Goal: Task Accomplishment & Management: Manage account settings

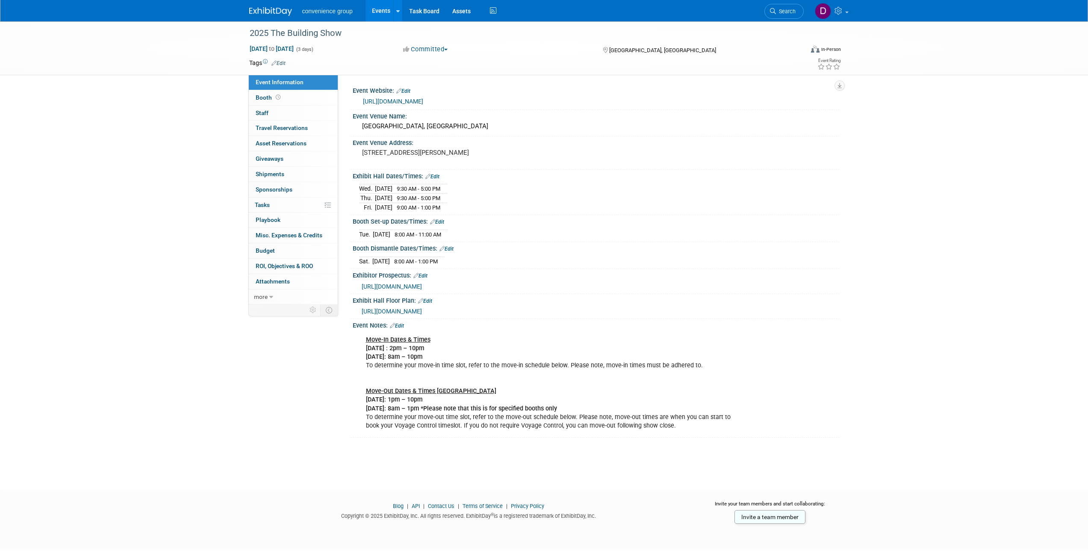
click at [277, 9] on img at bounding box center [270, 11] width 43 height 9
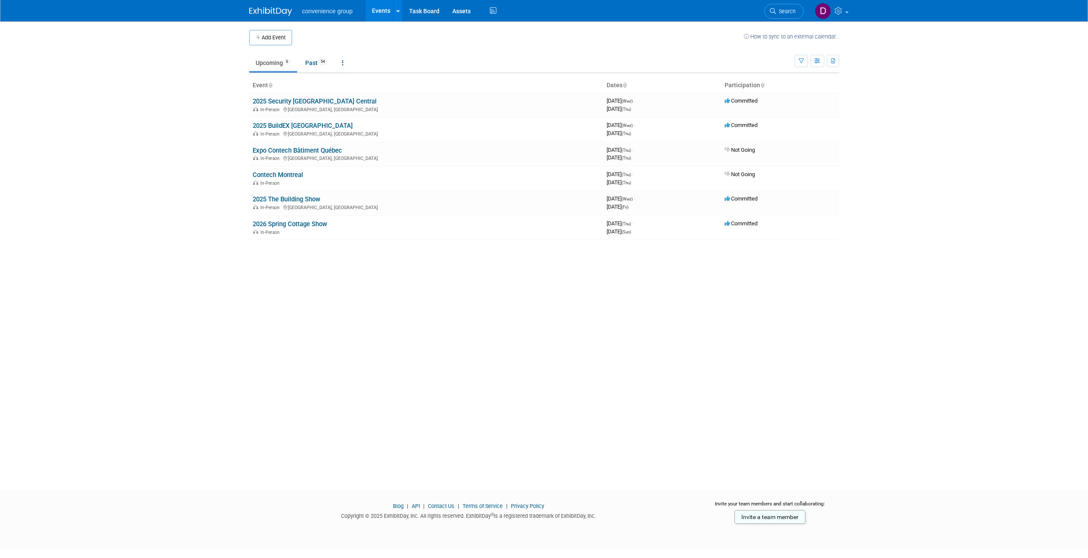
click at [190, 187] on body "convenience group Events Add Event Bulk Upload Events Shareable Event Boards Re…" at bounding box center [544, 279] width 1088 height 558
click at [308, 104] on link "2025 Security [GEOGRAPHIC_DATA] Central" at bounding box center [315, 102] width 124 height 8
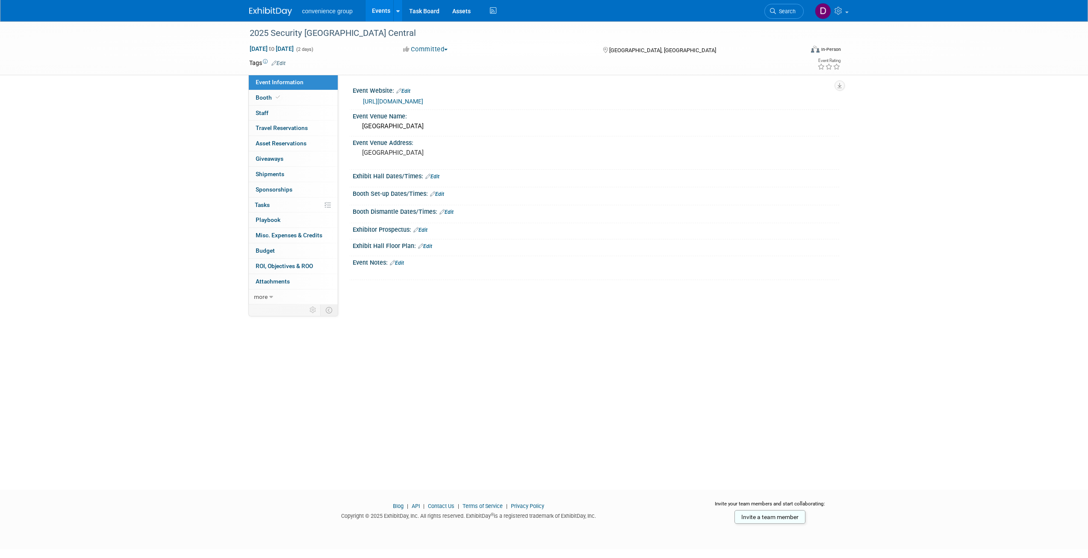
click at [140, 246] on div "2025 Security [GEOGRAPHIC_DATA] Central [DATE] to [DATE] (2 days) [DATE] to [DA…" at bounding box center [544, 247] width 1088 height 453
click at [261, 99] on span "Booth" at bounding box center [269, 97] width 26 height 7
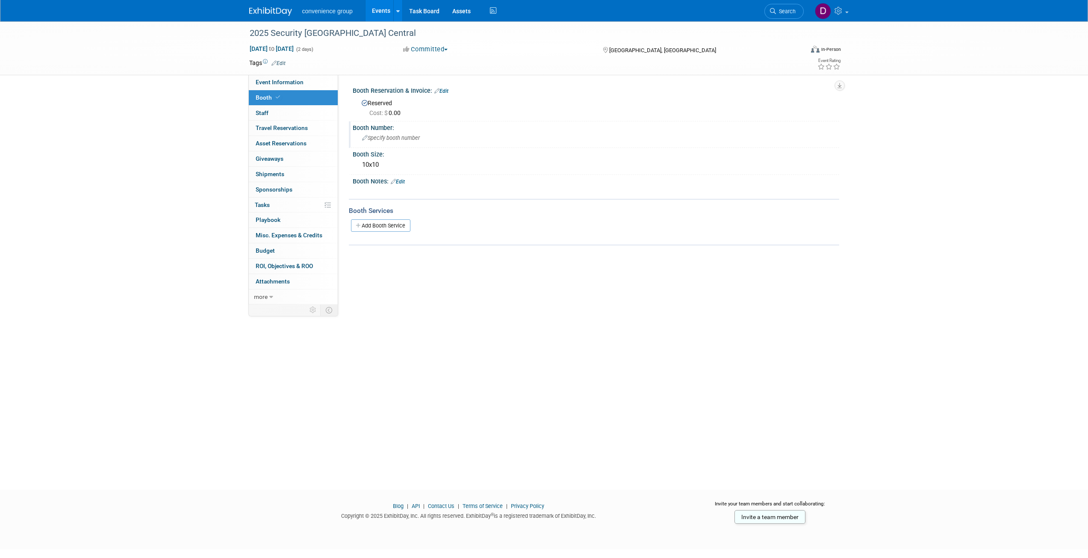
click at [415, 136] on span "Specify booth number" at bounding box center [391, 138] width 58 height 6
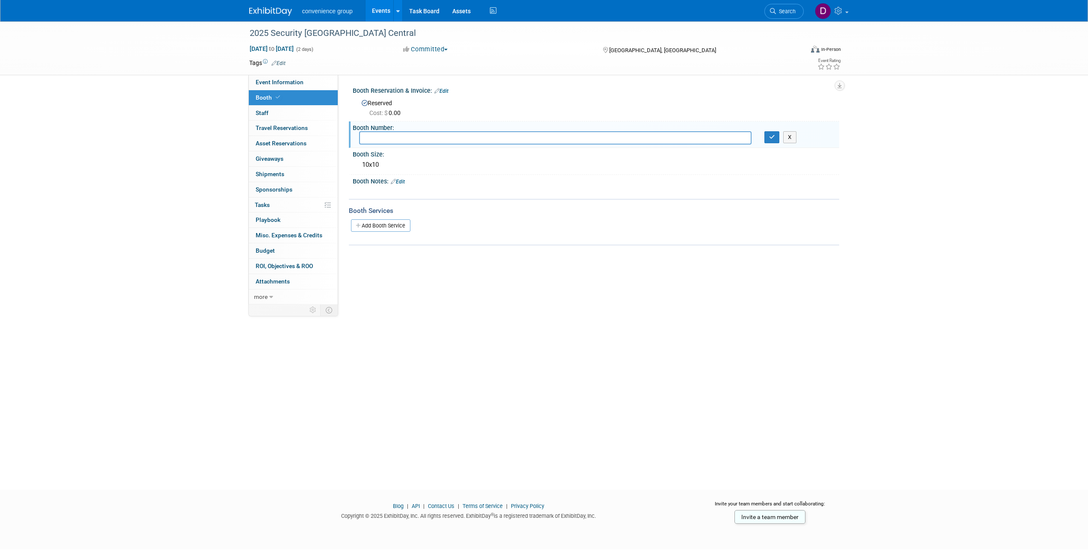
click at [410, 141] on input "text" at bounding box center [555, 137] width 393 height 13
click at [389, 69] on div "Tags Edit Event Rating" at bounding box center [545, 64] width 605 height 15
click at [446, 88] on link "Edit" at bounding box center [442, 91] width 14 height 6
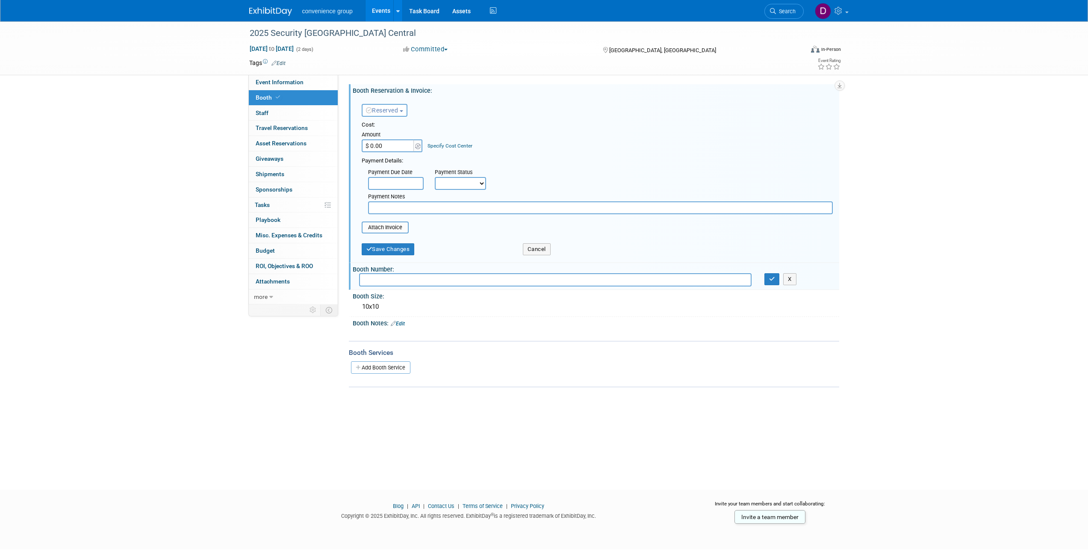
click at [193, 118] on div "2025 Security [GEOGRAPHIC_DATA] Central [DATE] to [DATE] (2 days) [DATE] to [DA…" at bounding box center [544, 247] width 1088 height 453
click at [920, 145] on div "2025 Security [GEOGRAPHIC_DATA] Central [DATE] to [DATE] (2 days) [DATE] to [DA…" at bounding box center [544, 247] width 1088 height 453
click at [772, 282] on icon "button" at bounding box center [772, 279] width 6 height 6
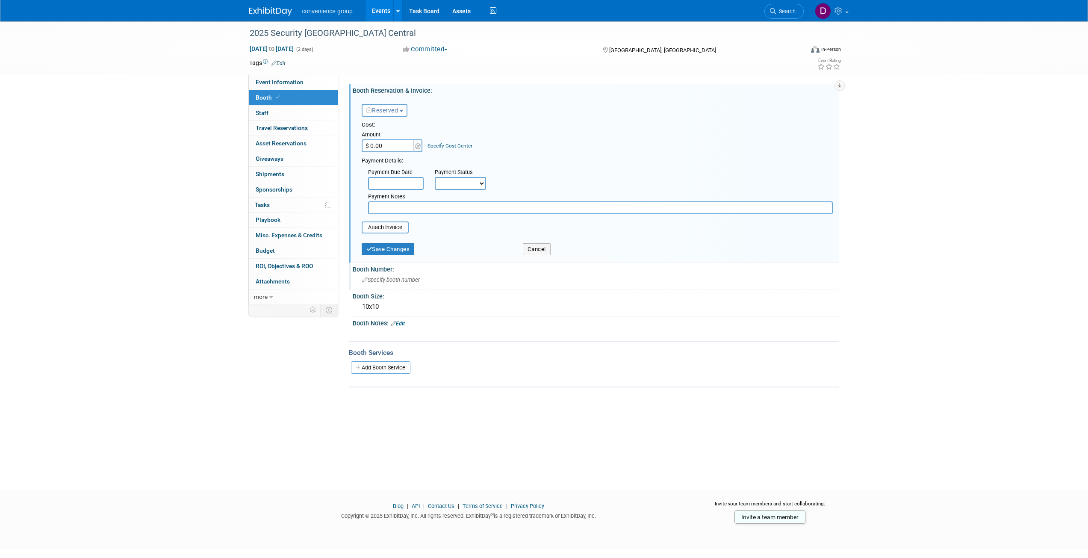
click at [161, 181] on div "2025 Security [GEOGRAPHIC_DATA] Central [DATE] to [DATE] (2 days) [DATE] to [DA…" at bounding box center [544, 247] width 1088 height 453
click at [389, 250] on button "Save Changes" at bounding box center [388, 249] width 53 height 12
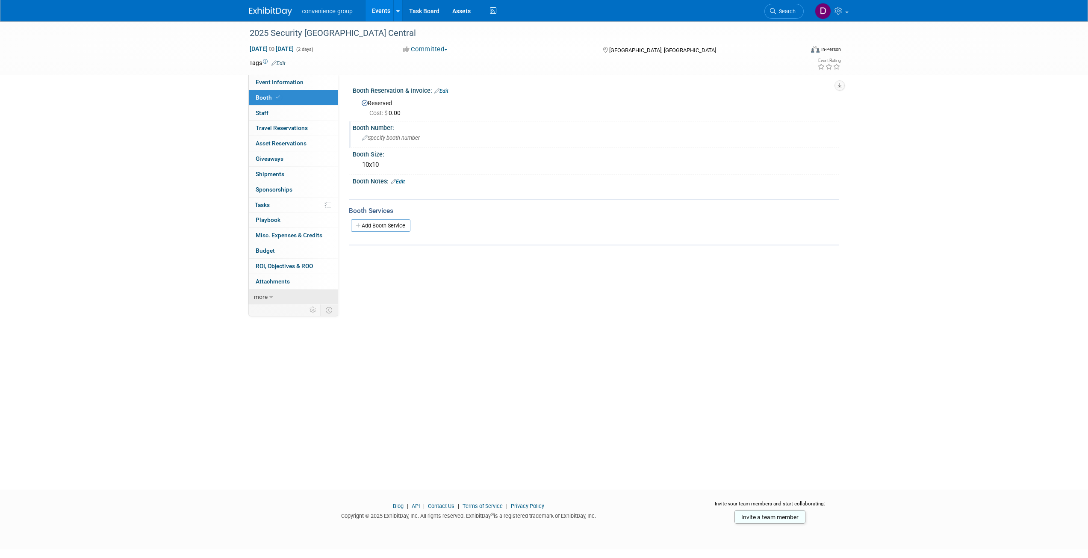
click at [260, 299] on span "more" at bounding box center [261, 296] width 14 height 7
click at [269, 298] on icon at bounding box center [268, 297] width 4 height 6
click at [290, 81] on span "Event Information" at bounding box center [280, 82] width 48 height 7
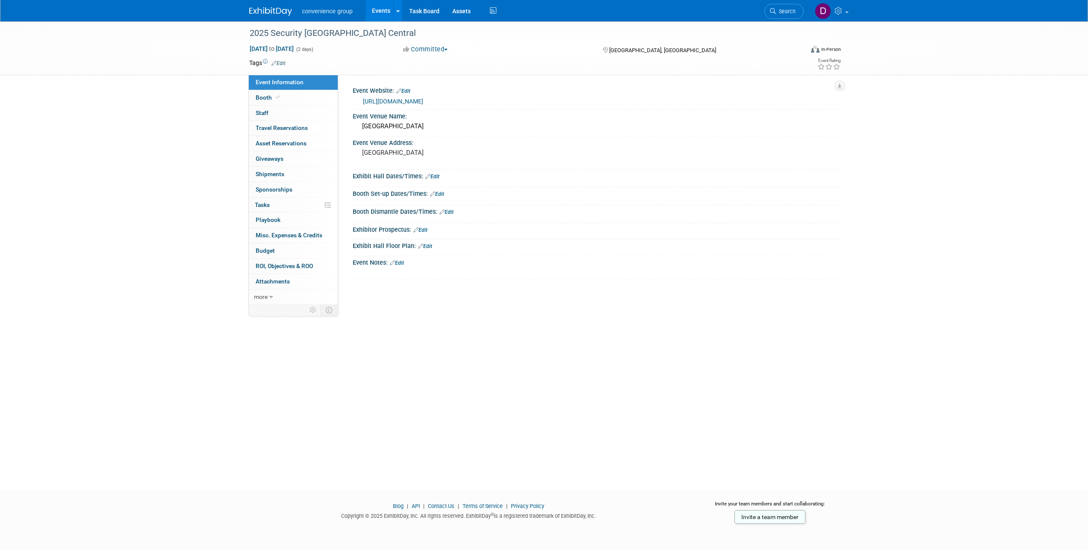
click at [401, 261] on link "Edit" at bounding box center [397, 263] width 14 height 6
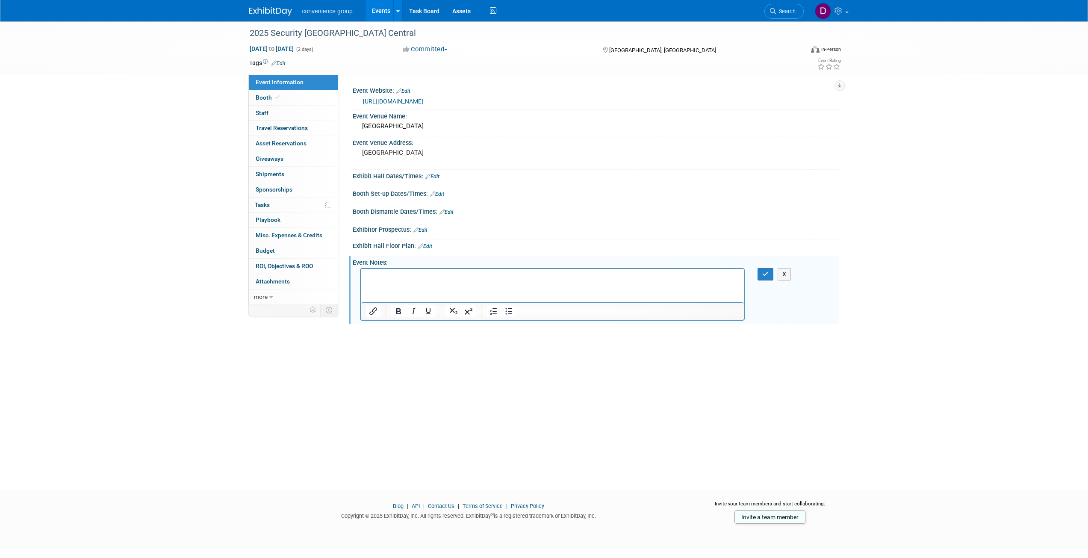
click at [445, 281] on html at bounding box center [553, 275] width 384 height 12
click at [397, 287] on p "Window Film Canada - Booth 140 Riot Glass - 1044" at bounding box center [553, 280] width 374 height 17
click at [765, 273] on icon "button" at bounding box center [766, 274] width 6 height 6
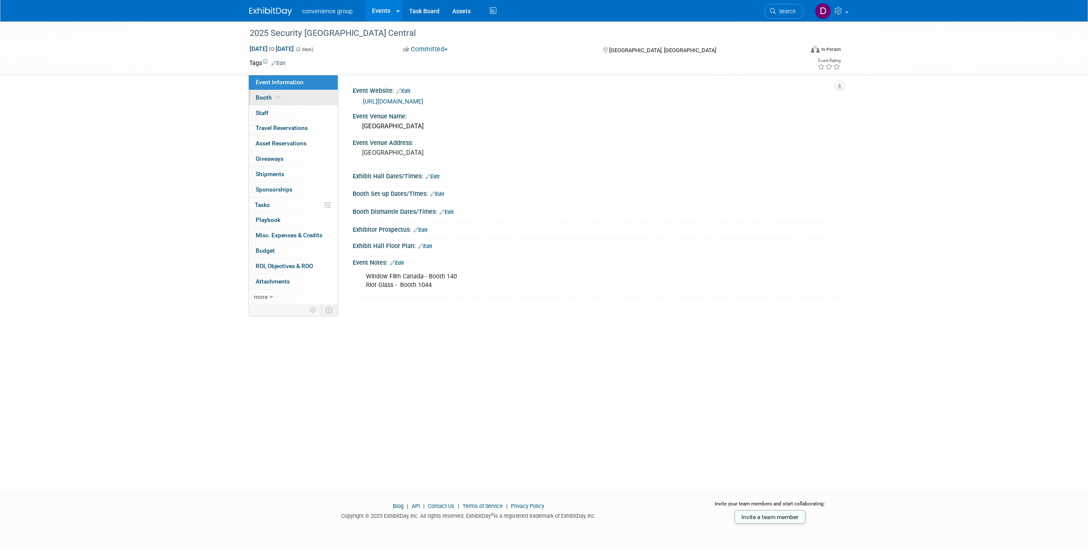
click at [263, 97] on span "Booth" at bounding box center [269, 97] width 26 height 7
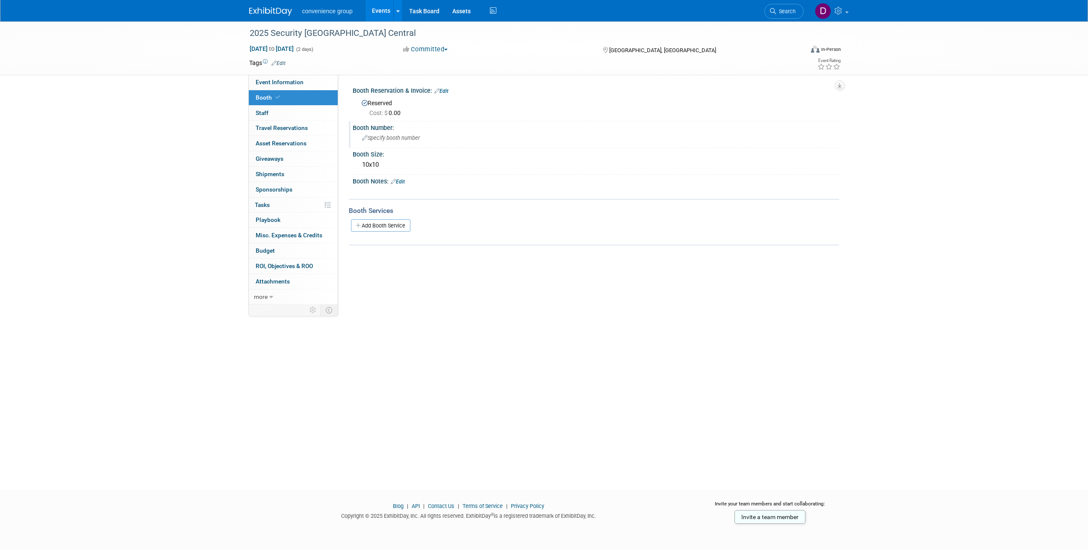
click at [377, 138] on span "Specify booth number" at bounding box center [391, 138] width 58 height 6
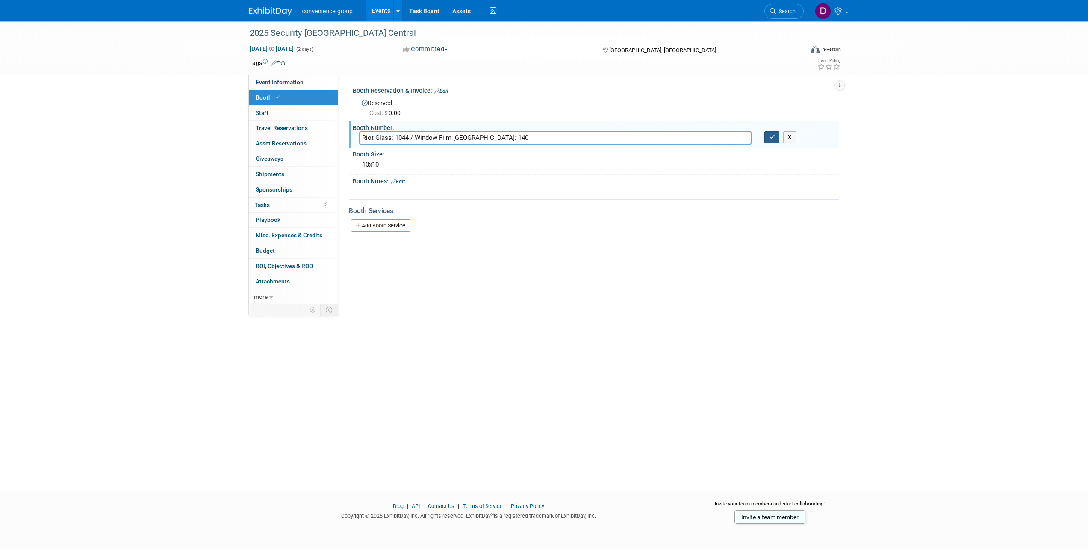
type input "Riot Glass: 1044 / Window Film [GEOGRAPHIC_DATA]: 140"
click at [773, 139] on icon "button" at bounding box center [772, 137] width 6 height 6
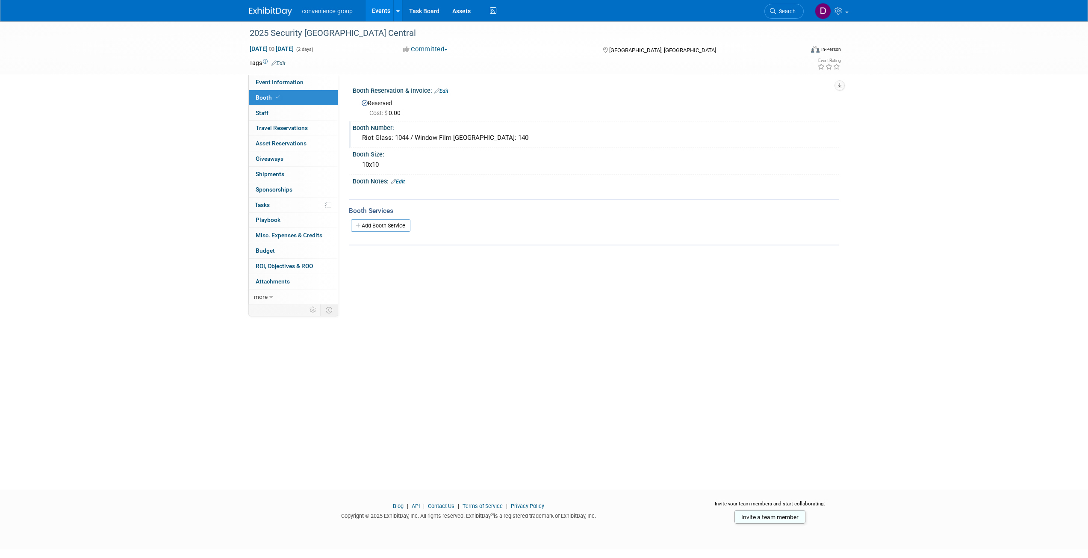
click at [205, 205] on div "2025 Security [GEOGRAPHIC_DATA] Central [DATE] to [DATE] (2 days) [DATE] to [DA…" at bounding box center [544, 247] width 1088 height 453
click at [272, 84] on span "Event Information" at bounding box center [280, 82] width 48 height 7
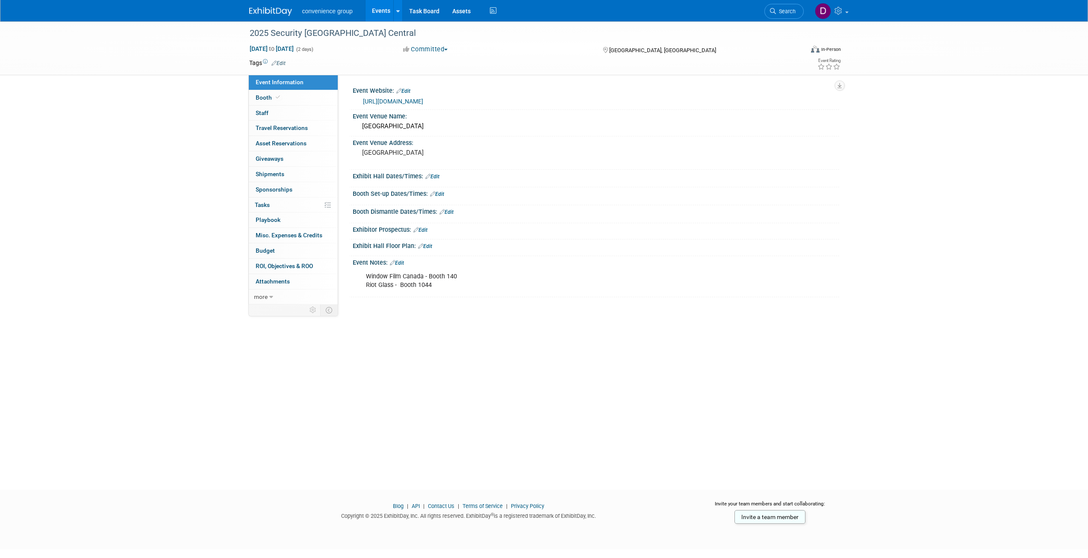
click at [180, 187] on div "2025 Security [GEOGRAPHIC_DATA] Central [DATE] to [DATE] (2 days) [DATE] to [DA…" at bounding box center [544, 247] width 1088 height 453
click at [474, 364] on div "2025 Security [GEOGRAPHIC_DATA] Central [DATE] to [DATE] (2 days) [DATE] to [DA…" at bounding box center [544, 247] width 1088 height 453
click at [219, 100] on div "2025 Security [GEOGRAPHIC_DATA] Central [DATE] to [DATE] (2 days) [DATE] to [DA…" at bounding box center [544, 247] width 1088 height 453
click at [269, 97] on span "Booth" at bounding box center [269, 97] width 26 height 7
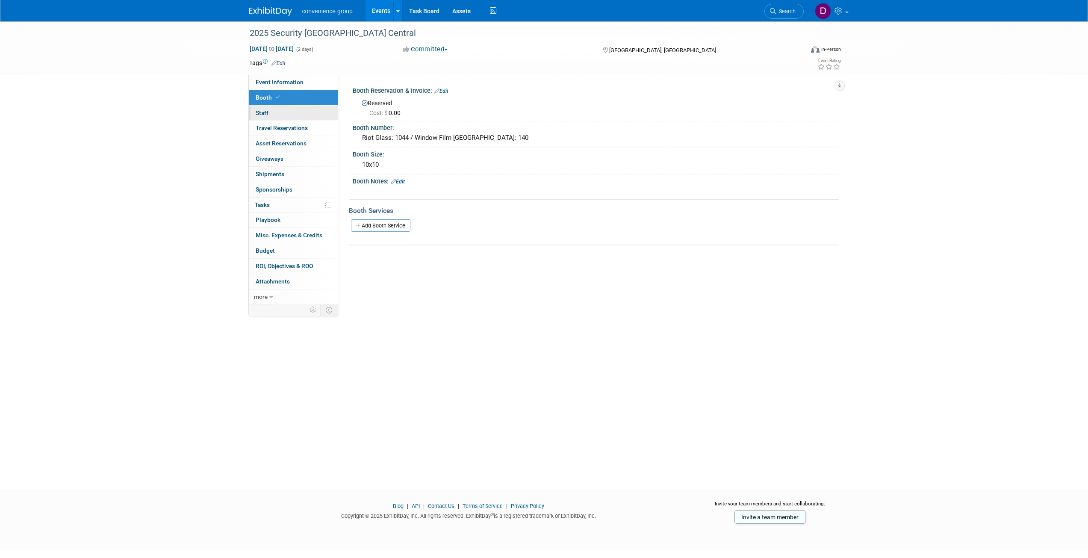
click at [271, 114] on link "0 Staff 0" at bounding box center [293, 113] width 89 height 15
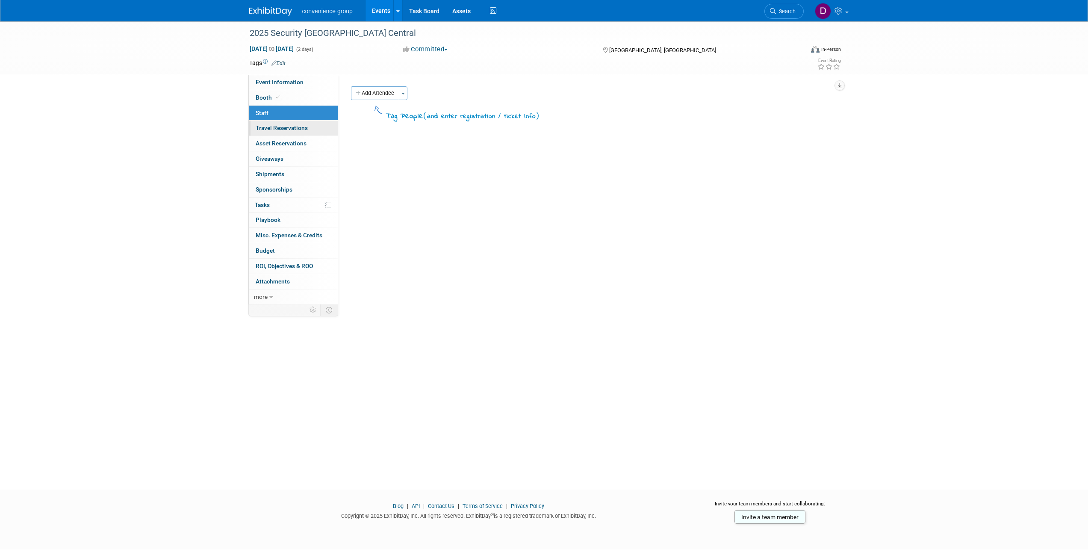
click at [268, 125] on span "Travel Reservations 0" at bounding box center [282, 127] width 52 height 7
click at [268, 112] on span "Staff 0" at bounding box center [262, 112] width 13 height 7
click at [268, 97] on span "Booth" at bounding box center [269, 97] width 26 height 7
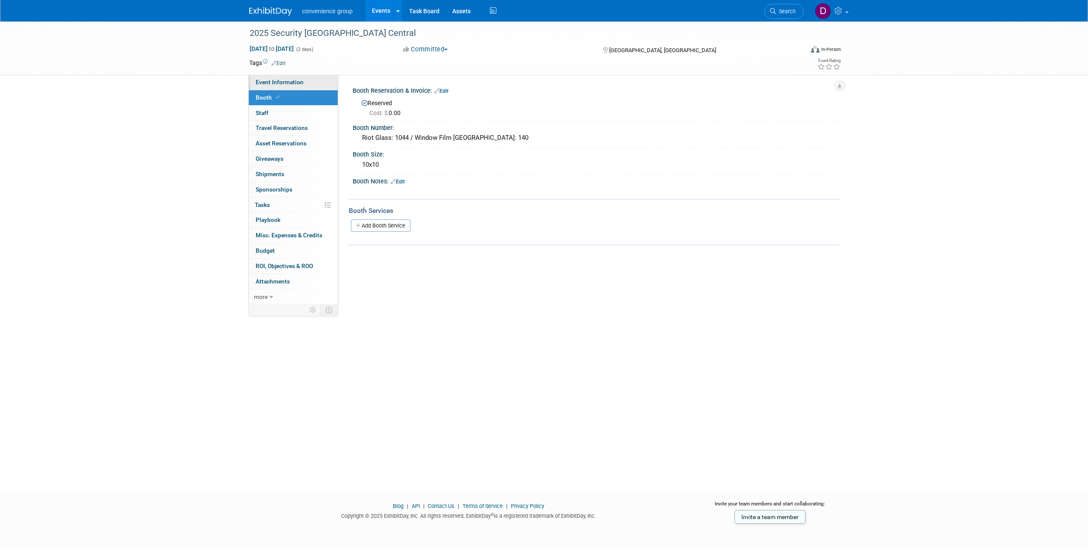
click at [279, 82] on span "Event Information" at bounding box center [280, 82] width 48 height 7
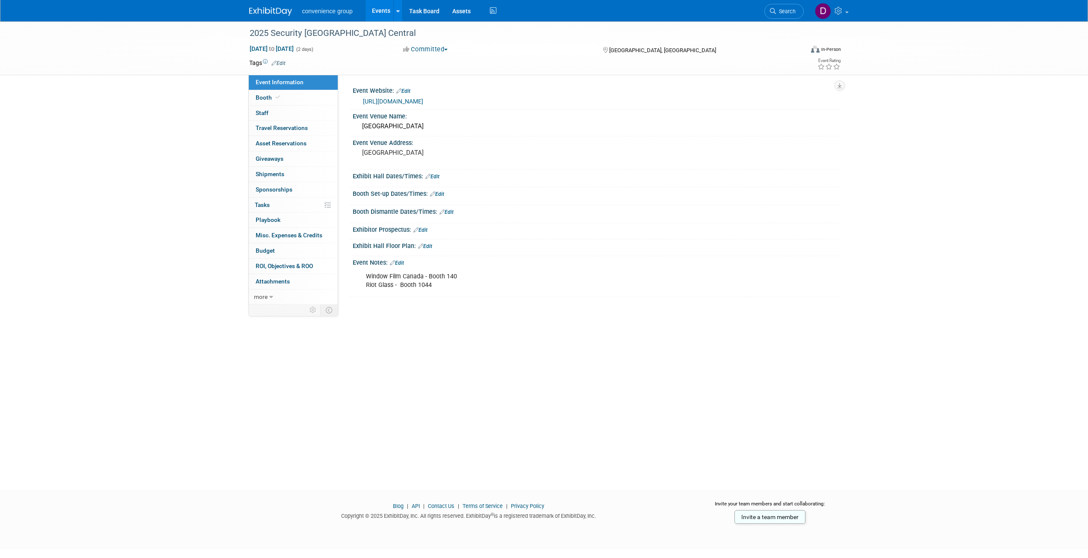
click at [402, 98] on link "[URL][DOMAIN_NAME]" at bounding box center [393, 101] width 60 height 7
